Goal: Obtain resource: Download file/media

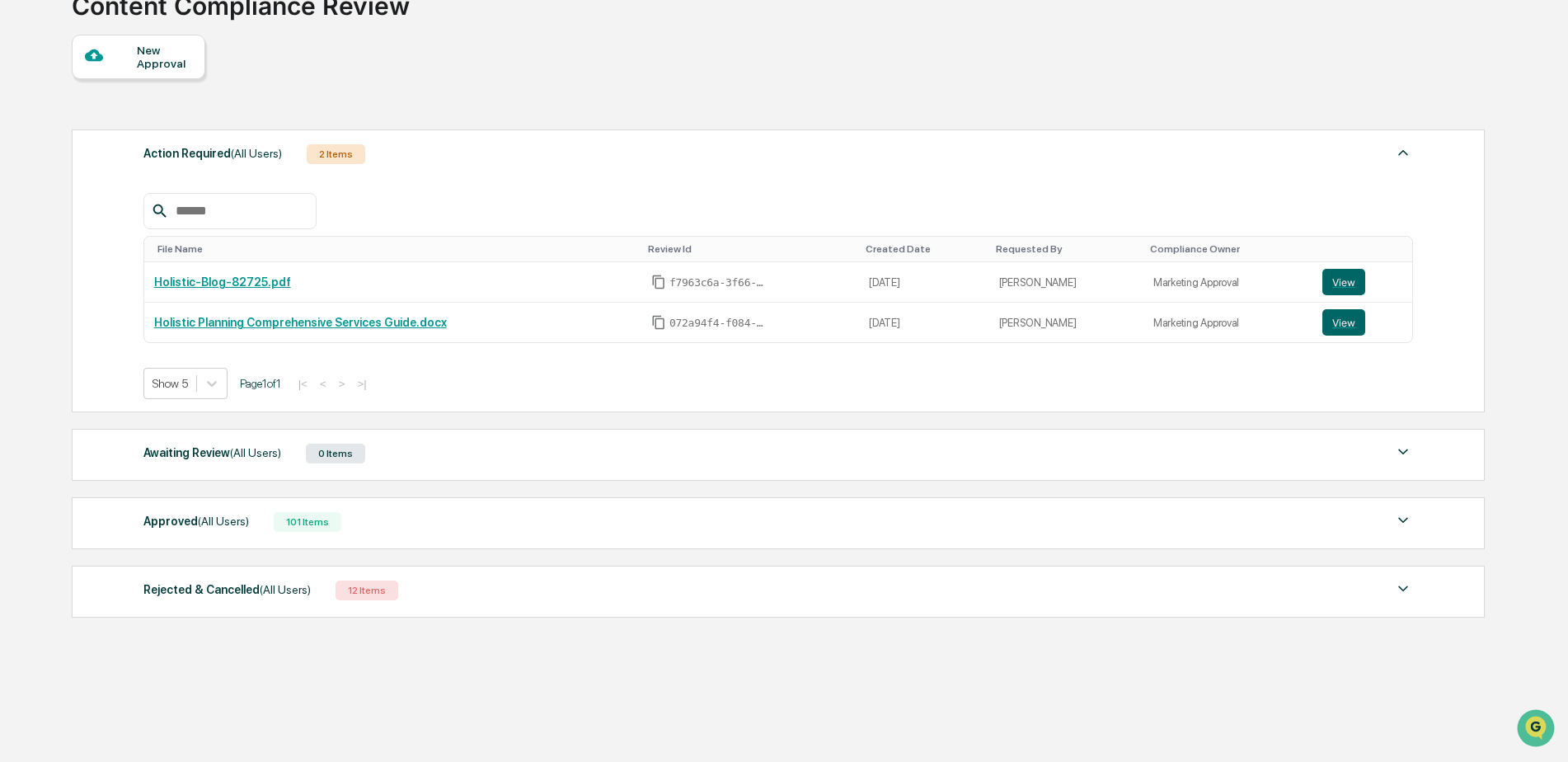
scroll to position [132, 0]
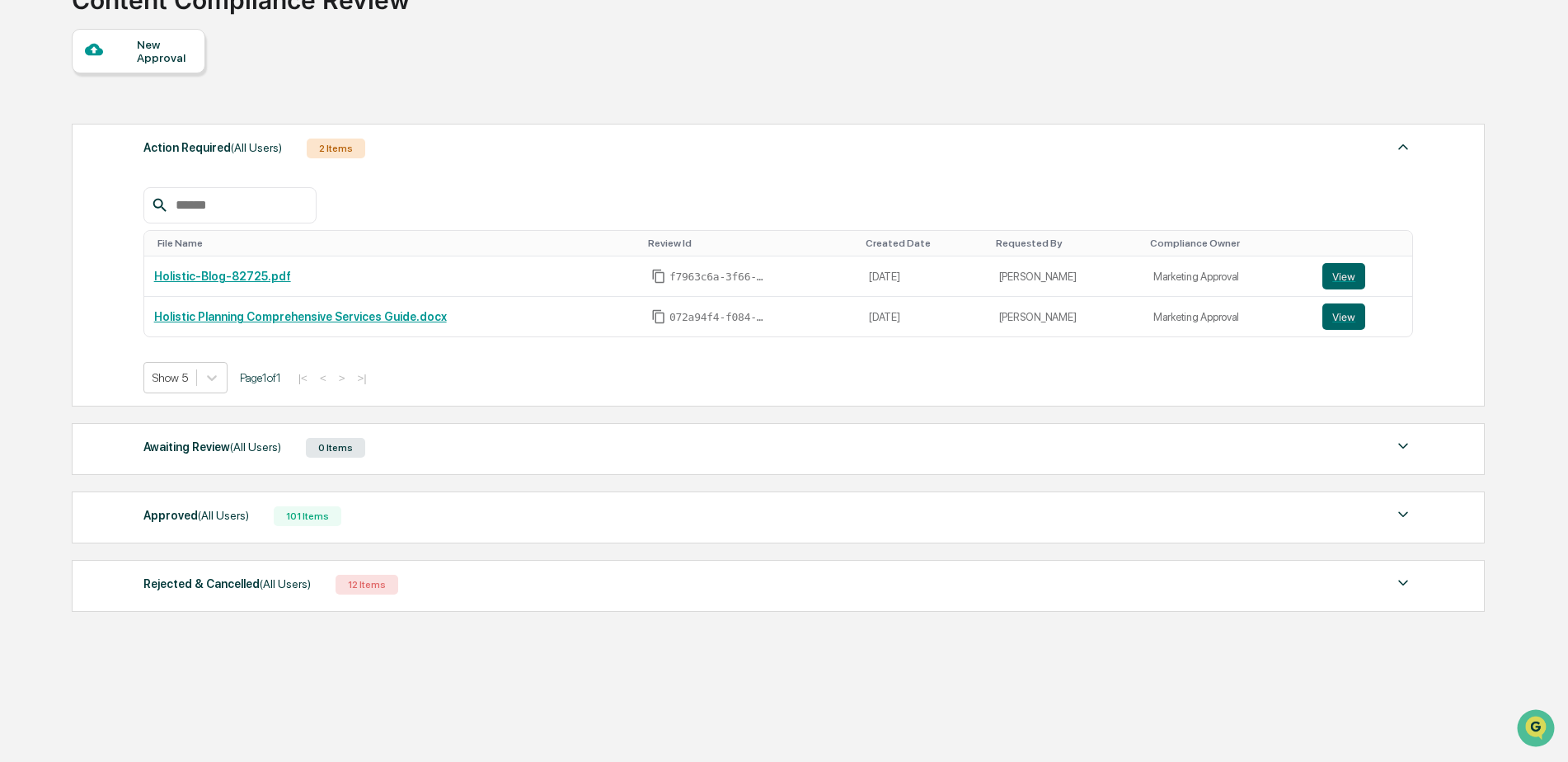
click at [296, 520] on div "101 Items" at bounding box center [307, 516] width 67 height 20
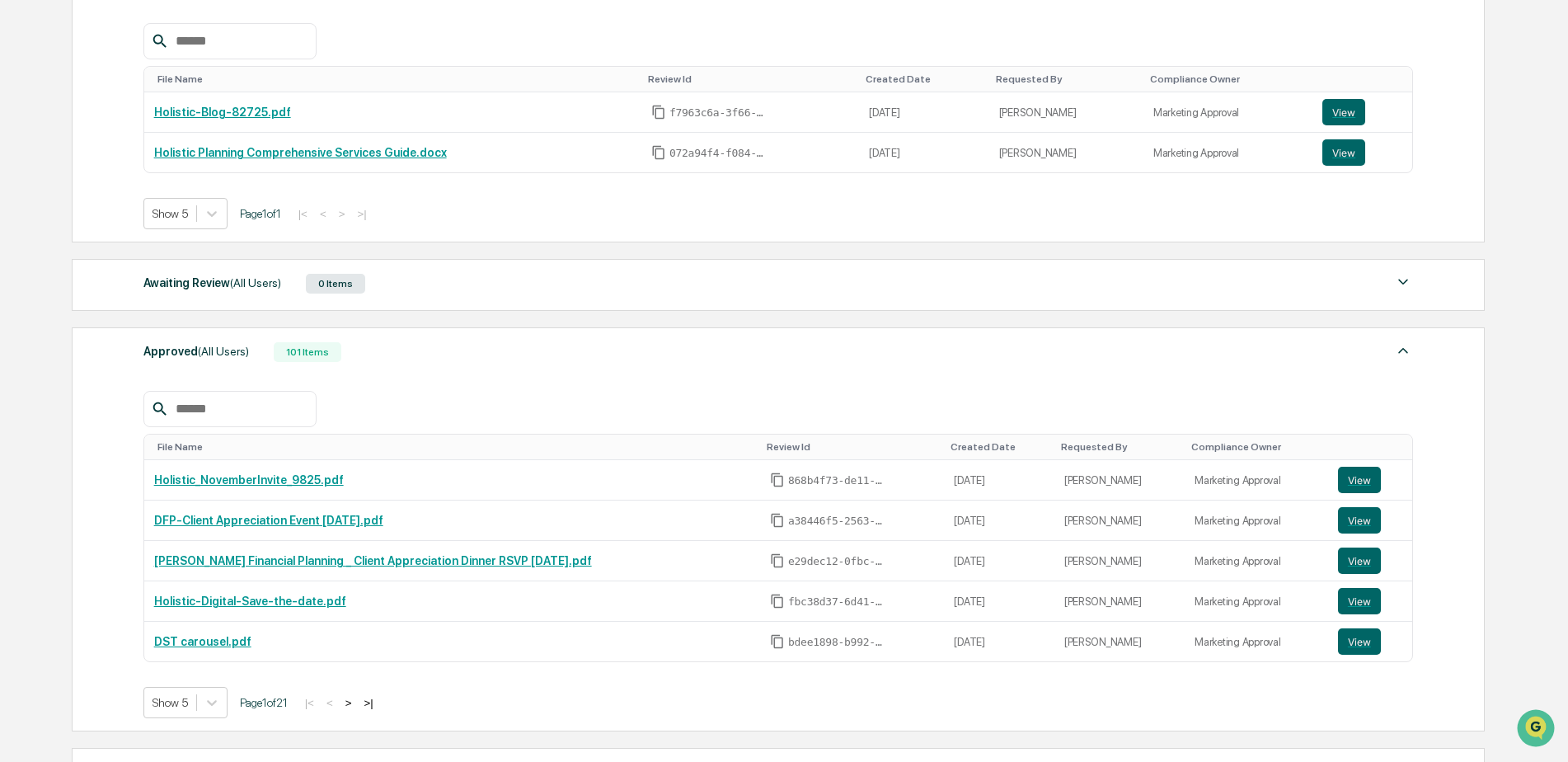
scroll to position [297, 0]
click at [346, 515] on link "DFP-Client Appreciation Event [DATE].pdf" at bounding box center [268, 519] width 229 height 13
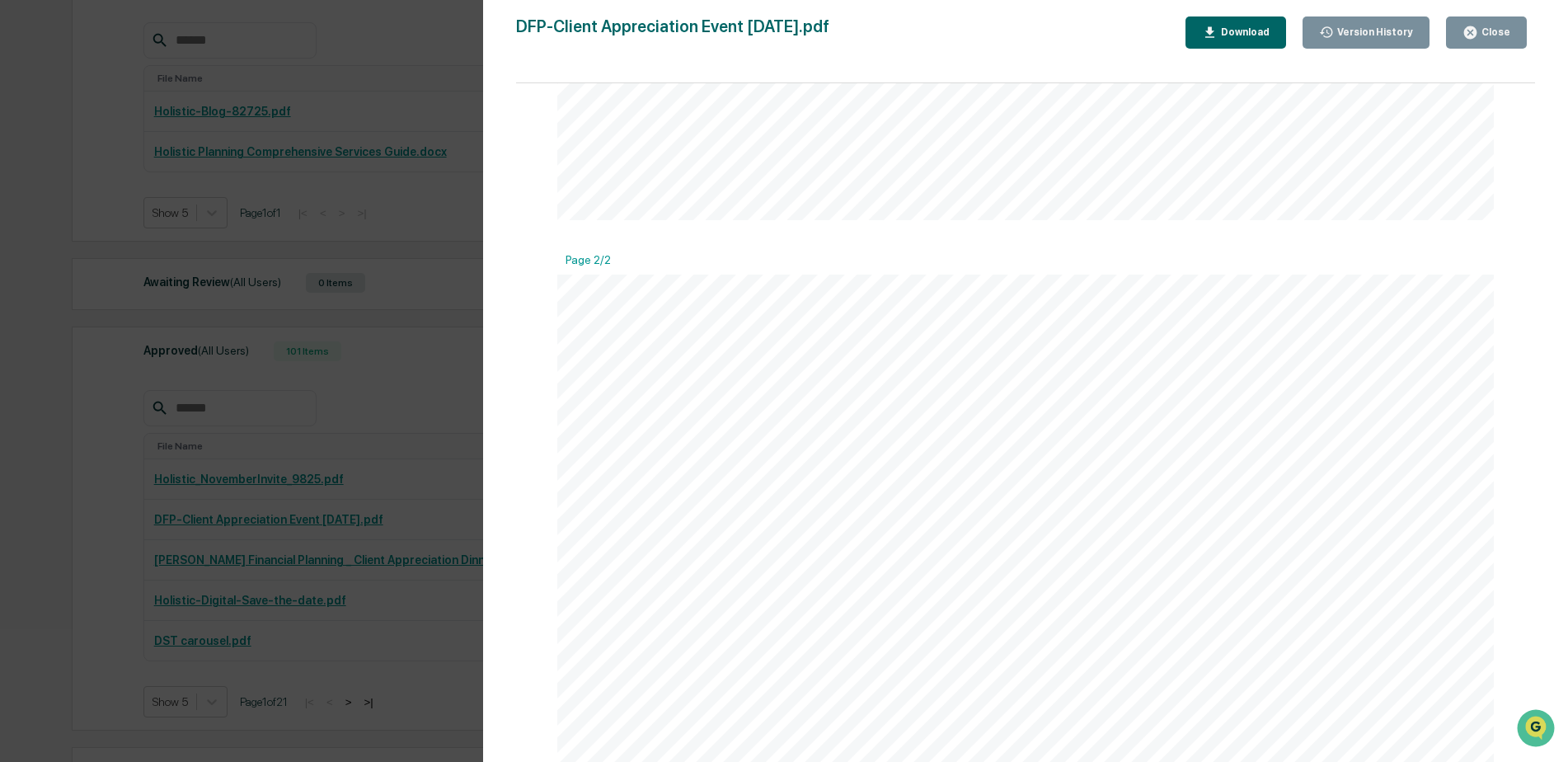
scroll to position [577, 0]
click at [1503, 30] on div "Close" at bounding box center [1495, 32] width 32 height 12
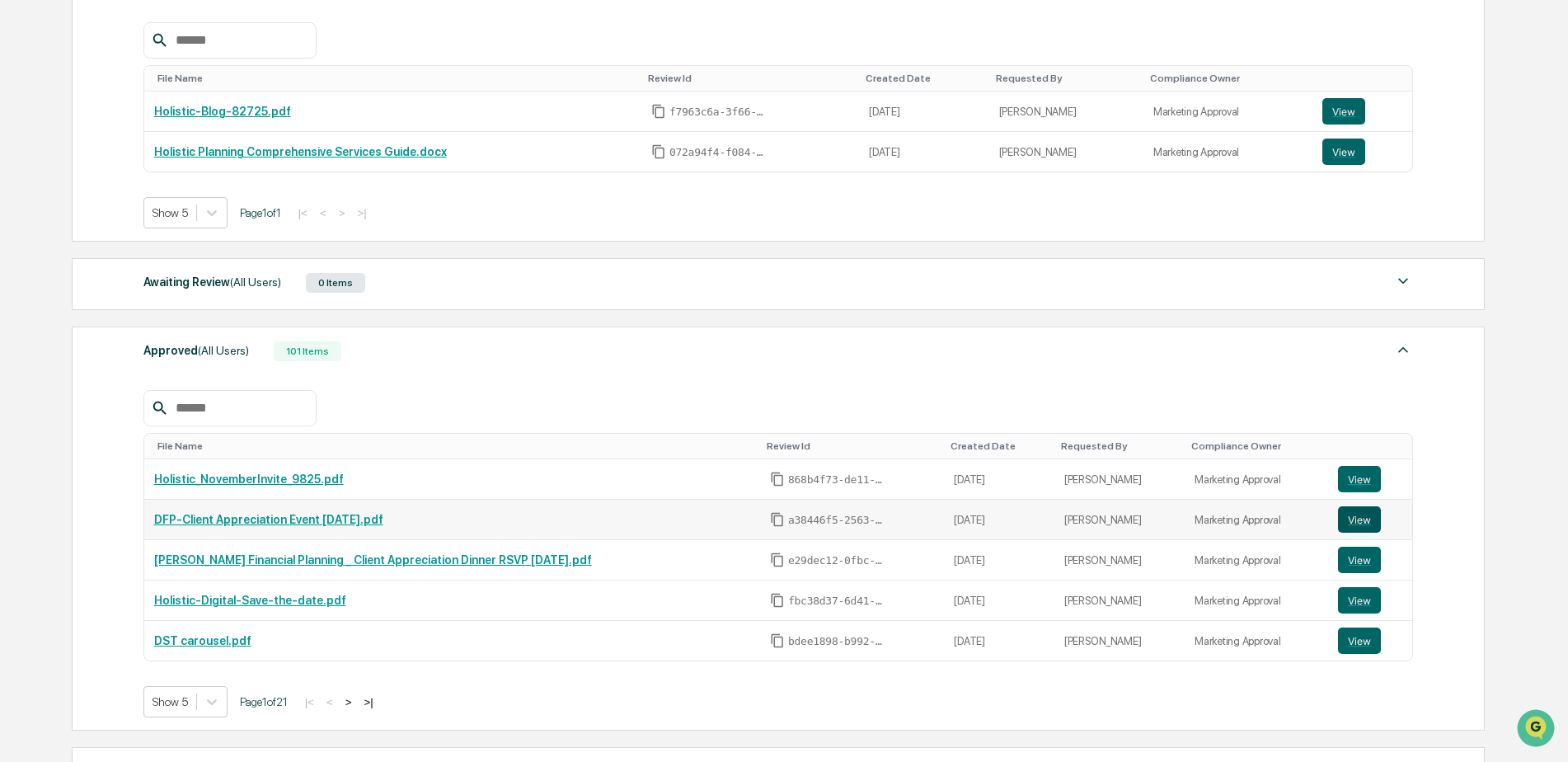
click at [1363, 519] on button "View" at bounding box center [1359, 519] width 43 height 26
click at [1355, 560] on button "View" at bounding box center [1359, 559] width 43 height 26
click at [417, 562] on link "[PERSON_NAME] Financial Planning _ Client Appreciation Dinner RSVP [DATE].pdf" at bounding box center [373, 559] width 438 height 13
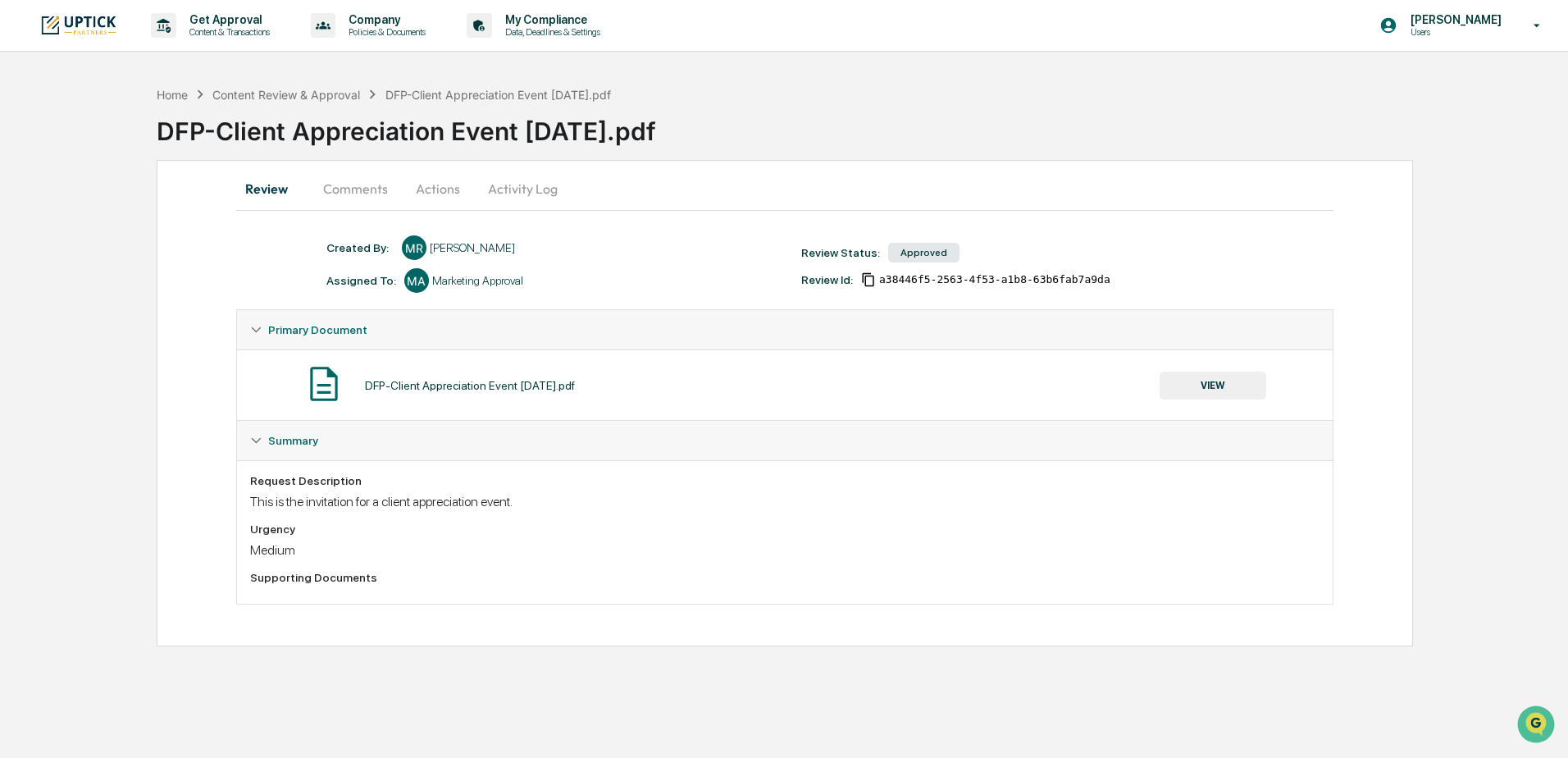
click at [336, 195] on button "Comments" at bounding box center [355, 188] width 91 height 39
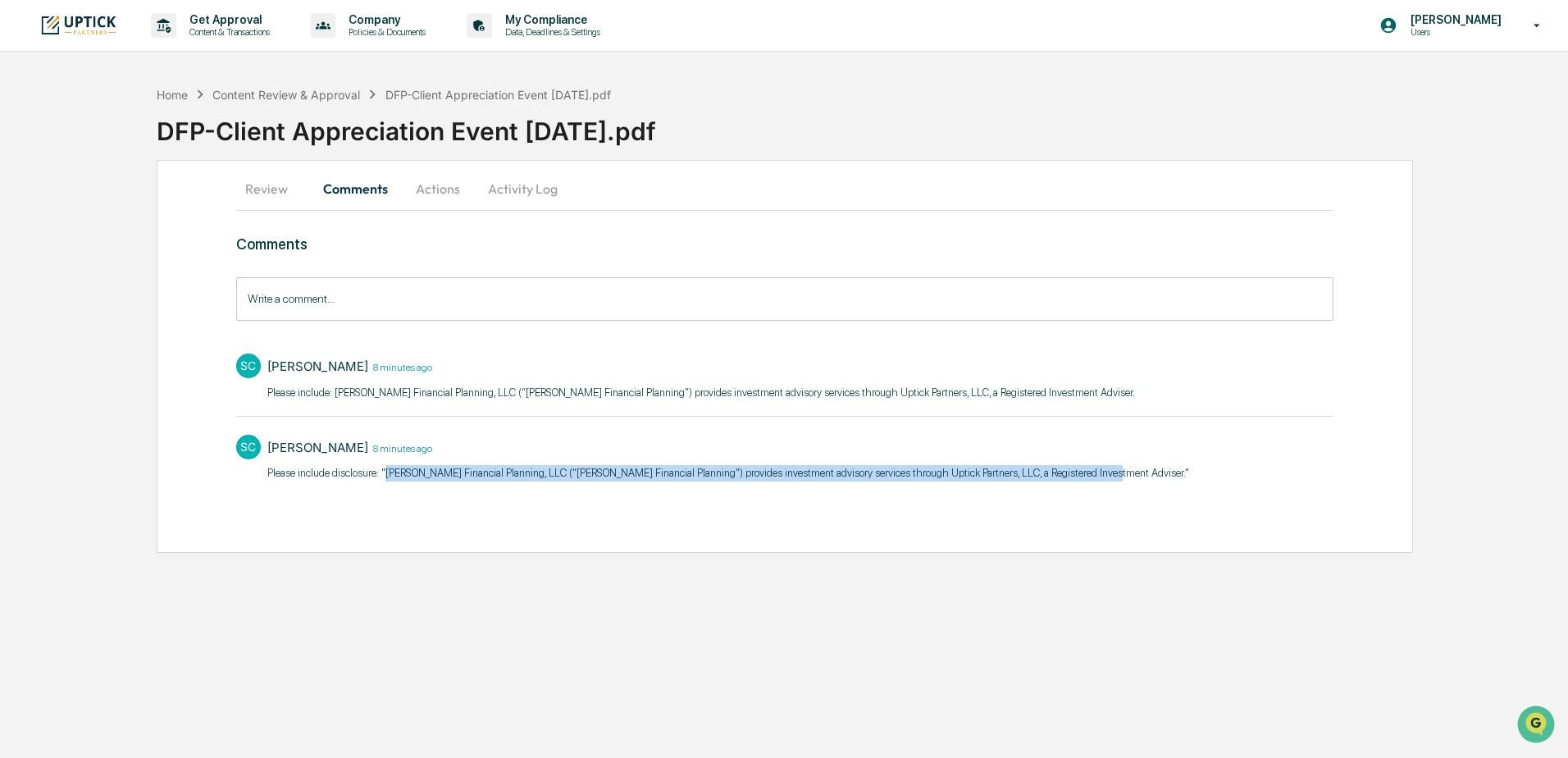
drag, startPoint x: 1082, startPoint y: 474, endPoint x: 386, endPoint y: 477, distance: 696.0
click at [386, 477] on p "​Please include disclosure: "Dvorak Financial Planning, LLC (“Dvorak Financial …" at bounding box center [727, 473] width 921 height 16
copy p "Dvorak Financial Planning, LLC (“Dvorak Financial Planning”) provides investmen…"
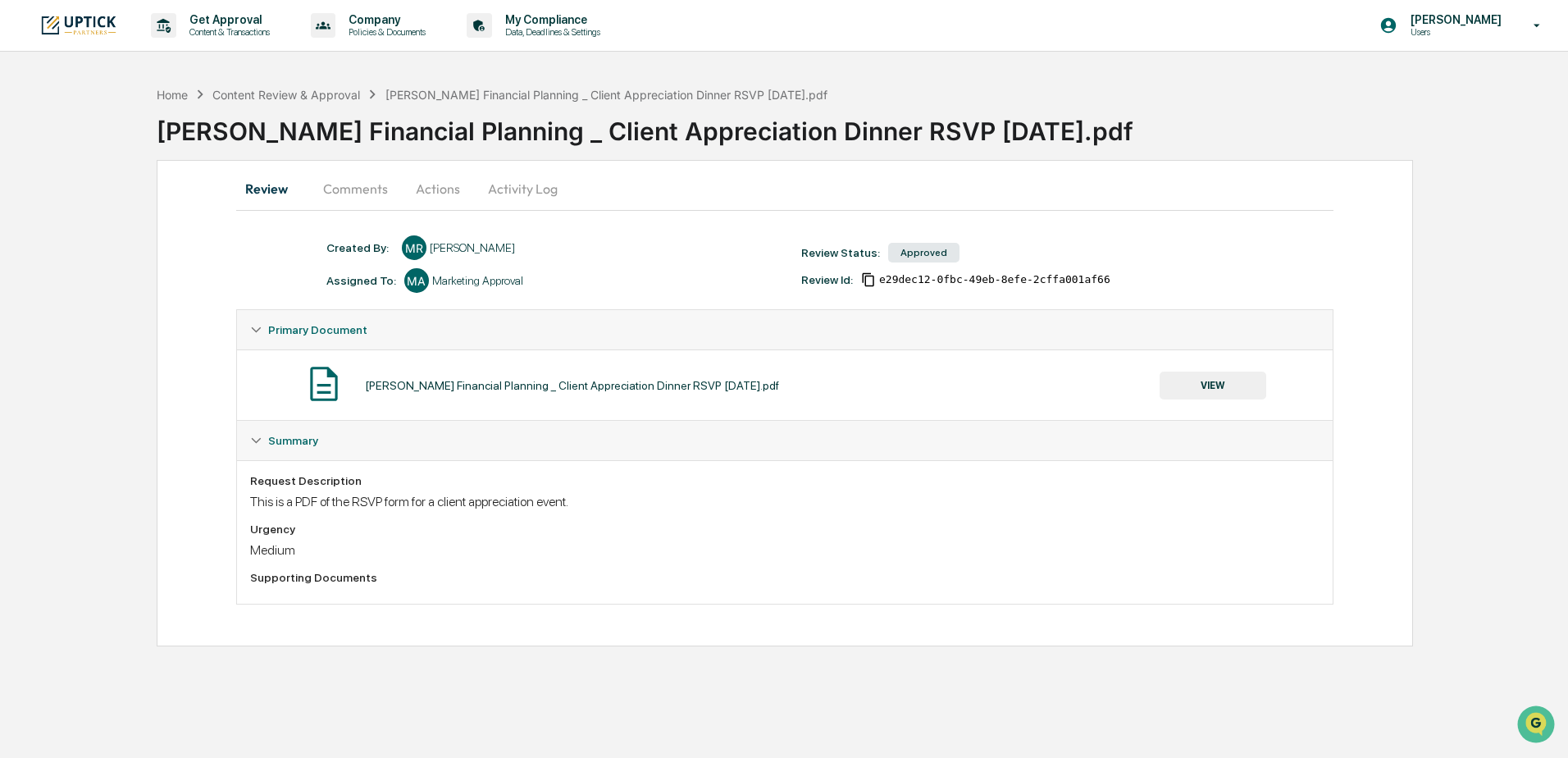
click at [361, 191] on button "Comments" at bounding box center [355, 188] width 91 height 39
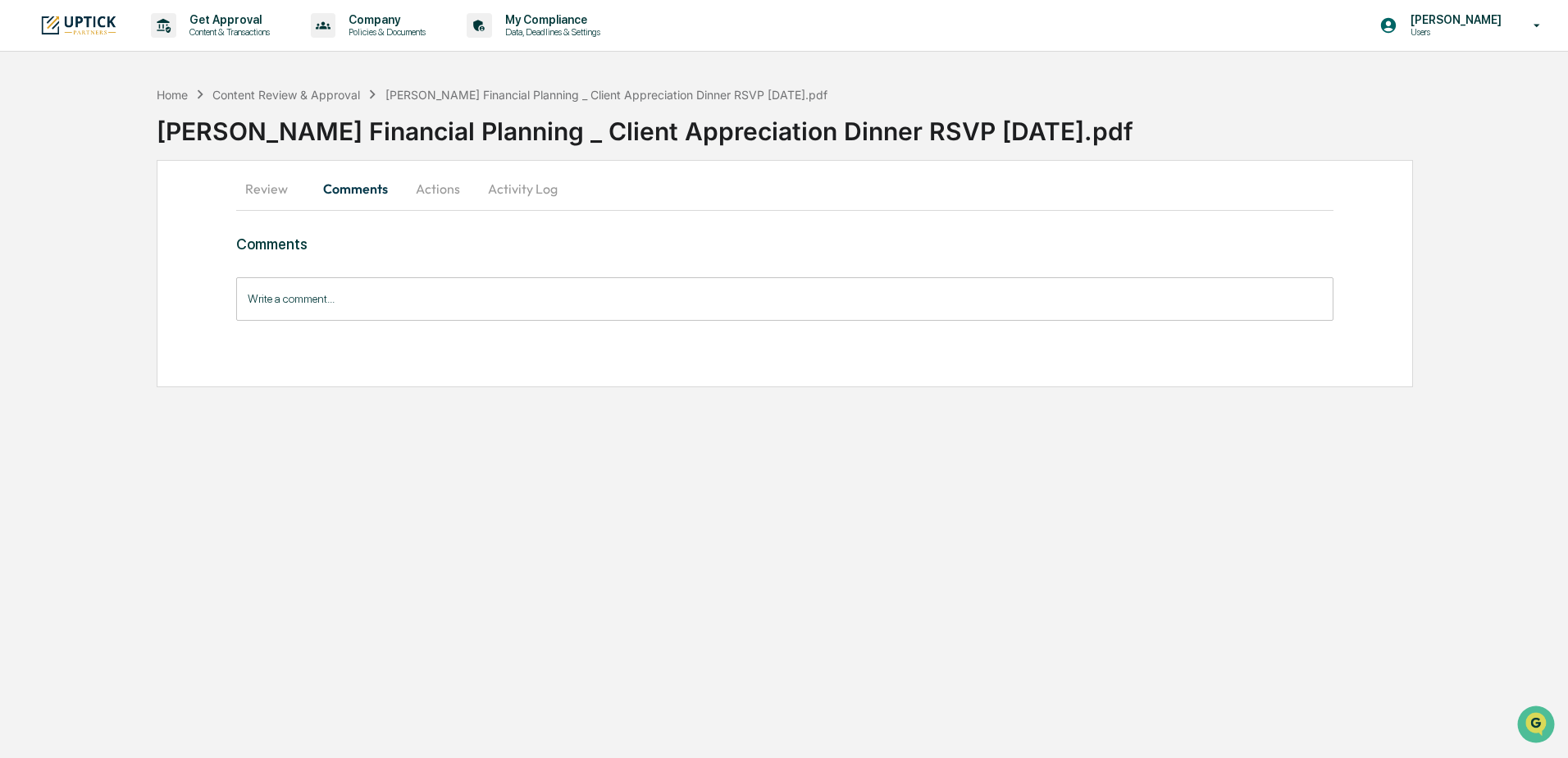
click at [427, 187] on button "Actions" at bounding box center [437, 188] width 74 height 39
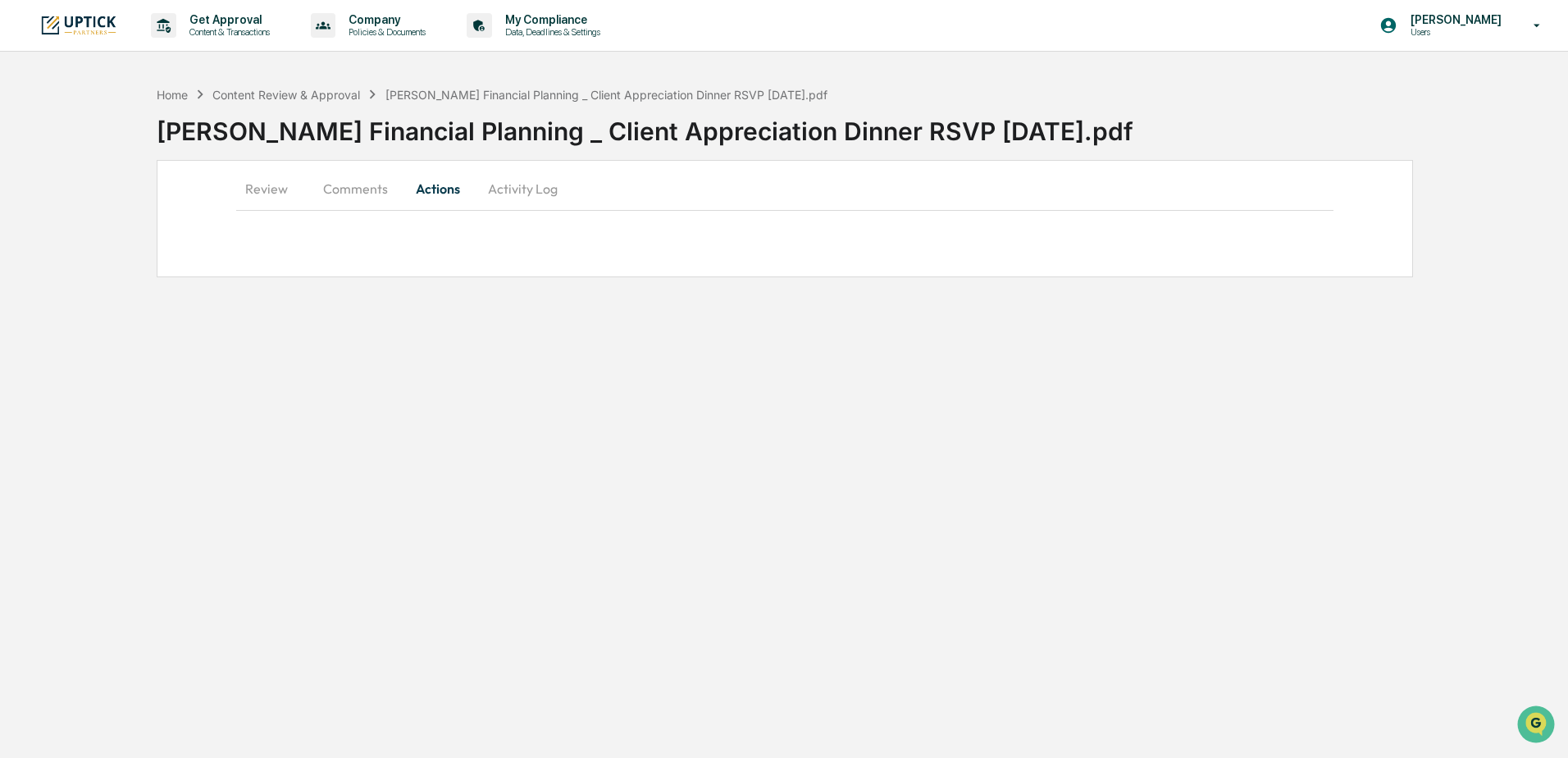
click at [275, 192] on button "Review" at bounding box center [273, 188] width 74 height 39
